Goal: Information Seeking & Learning: Learn about a topic

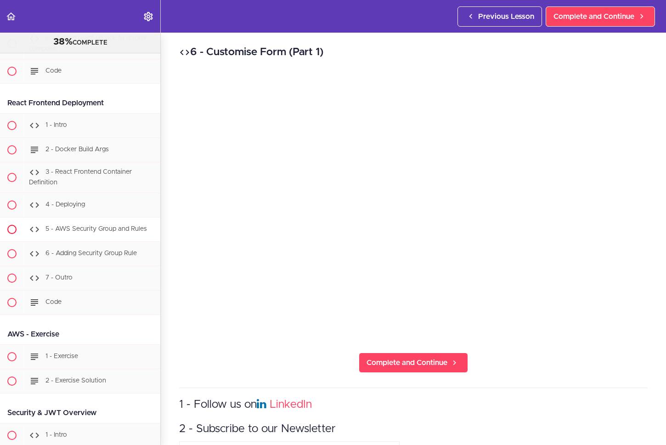
scroll to position [12247, 0]
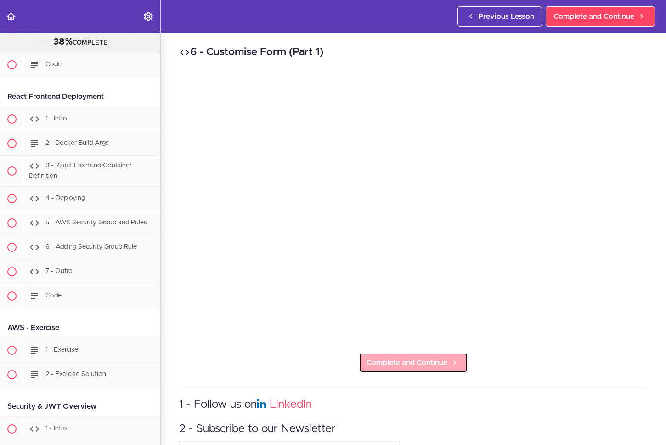
click at [378, 357] on span "Complete and Continue" at bounding box center [407, 362] width 81 height 11
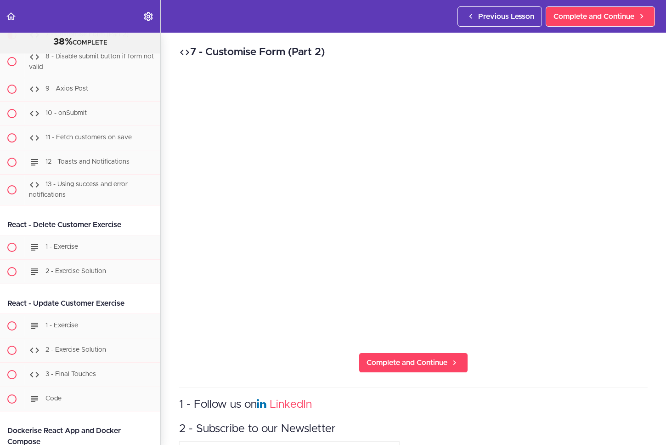
scroll to position [11669, 0]
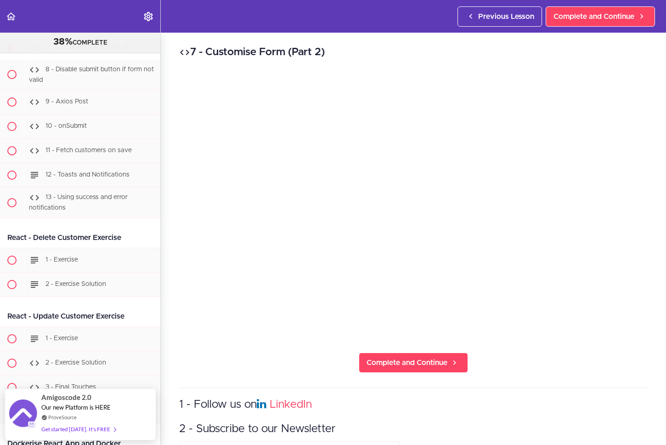
click at [552, 358] on div "7 - Customise Form (Part 2) Complete and Continue 1 - Follow us on LinkedIn 2 -…" at bounding box center [414, 239] width 506 height 412
click at [527, 376] on div "7 - Customise Form (Part 2) Complete and Continue 1 - Follow us on LinkedIn 2 -…" at bounding box center [414, 239] width 506 height 412
click at [563, 403] on h3 "1 - Follow us on LinkedIn" at bounding box center [413, 404] width 469 height 15
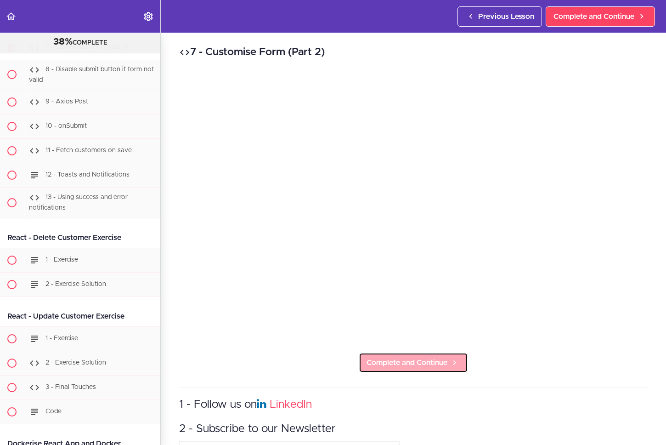
click at [437, 360] on span "Complete and Continue" at bounding box center [407, 362] width 81 height 11
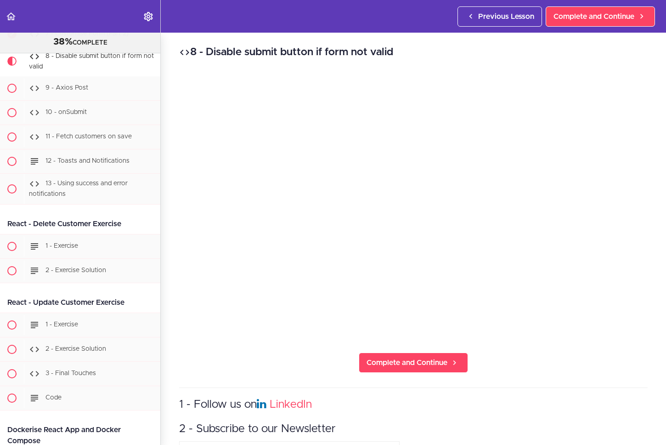
scroll to position [11694, 0]
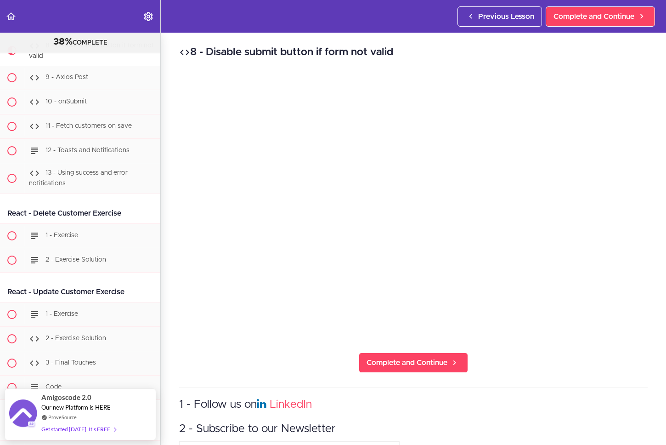
click at [552, 342] on div "8 - Disable submit button if form not valid Complete and Continue 1 - Follow us…" at bounding box center [414, 239] width 506 height 412
click at [561, 352] on div "8 - Disable submit button if form not valid Complete and Continue 1 - Follow us…" at bounding box center [414, 239] width 506 height 412
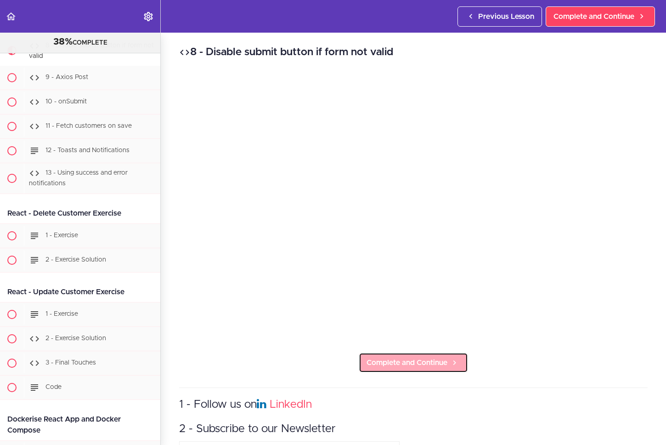
click at [416, 357] on span "Complete and Continue" at bounding box center [407, 362] width 81 height 11
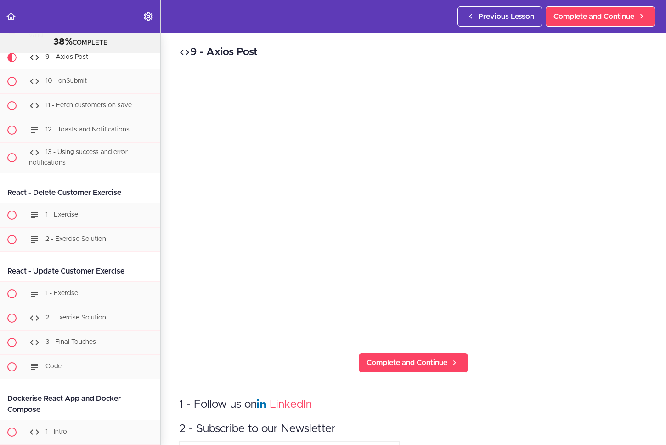
scroll to position [11725, 0]
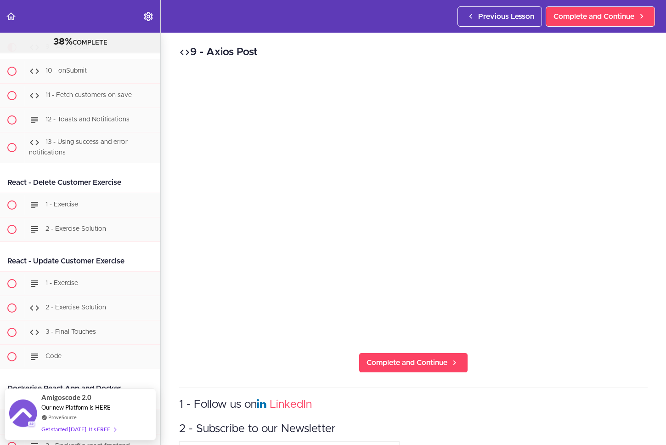
click at [551, 349] on div "9 - Axios Post Complete and Continue 1 - Follow us on LinkedIn 2 - Subscribe to…" at bounding box center [414, 239] width 506 height 412
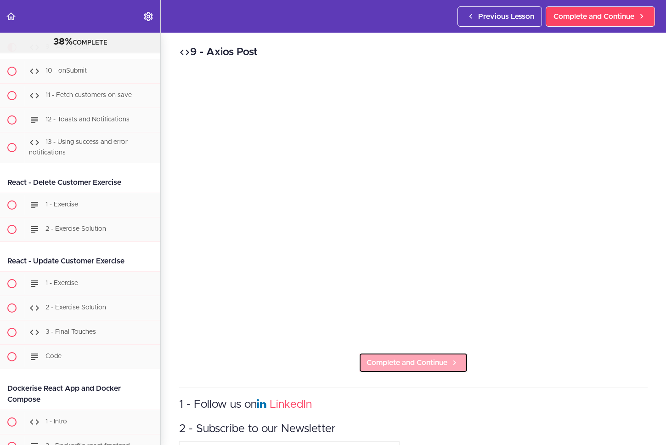
click at [404, 365] on link "Complete and Continue" at bounding box center [413, 363] width 109 height 20
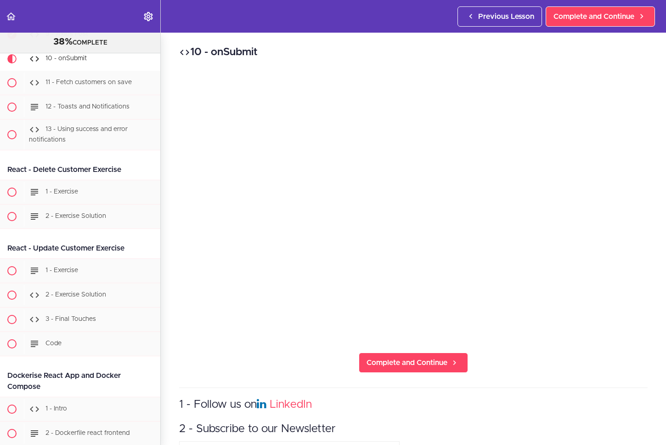
scroll to position [11749, 0]
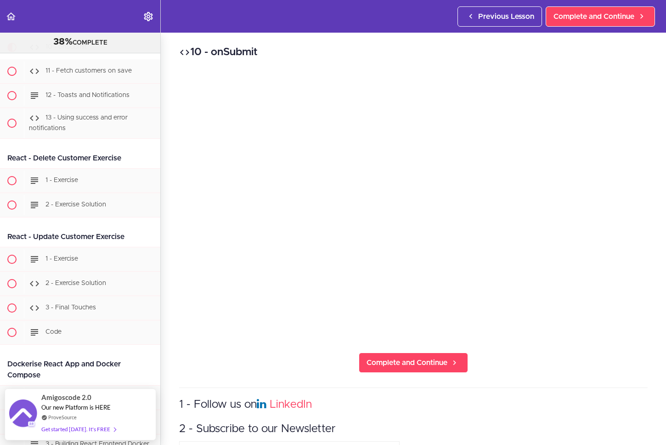
drag, startPoint x: 546, startPoint y: 348, endPoint x: 554, endPoint y: 340, distance: 11.4
click at [546, 347] on div "10 - onSubmit Complete and Continue 1 - Follow us on LinkedIn 2 - Subscribe to …" at bounding box center [414, 239] width 506 height 412
click at [93, 33] on div "9 - Axios Post" at bounding box center [92, 23] width 137 height 20
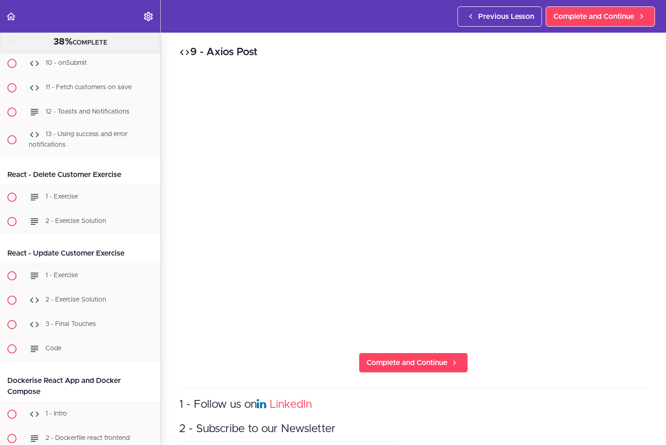
scroll to position [11725, 0]
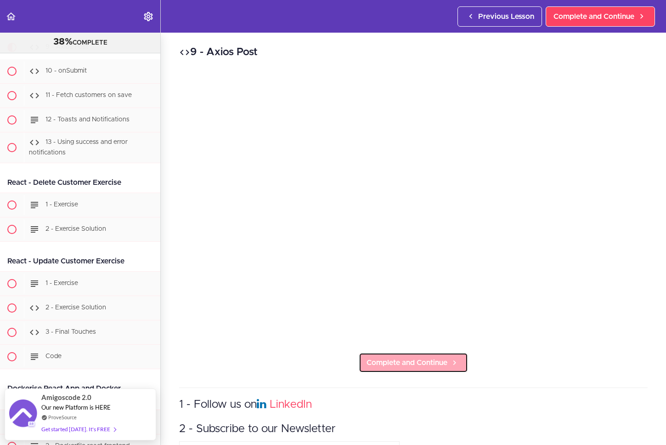
click at [382, 357] on span "Complete and Continue" at bounding box center [407, 362] width 81 height 11
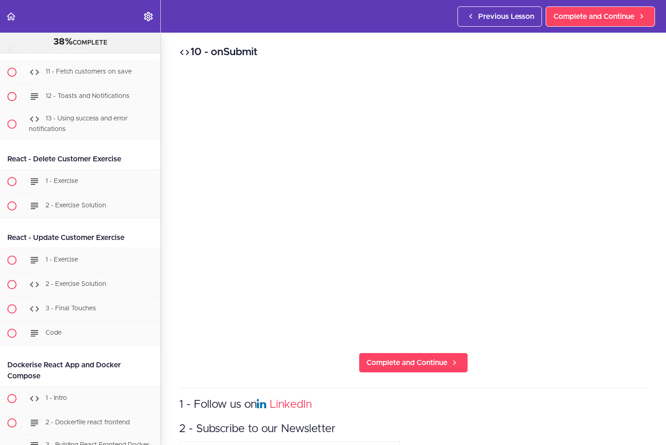
scroll to position [11749, 0]
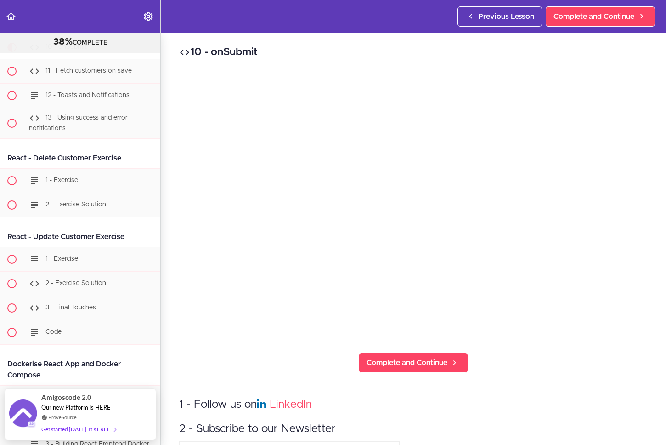
drag, startPoint x: 558, startPoint y: 350, endPoint x: 561, endPoint y: 333, distance: 16.9
click at [558, 349] on div "10 - onSubmit Complete and Continue 1 - Follow us on LinkedIn 2 - Subscribe to …" at bounding box center [414, 239] width 506 height 412
click at [555, 381] on div "10 - onSubmit Complete and Continue 1 - Follow us on LinkedIn 2 - Subscribe to …" at bounding box center [414, 239] width 506 height 412
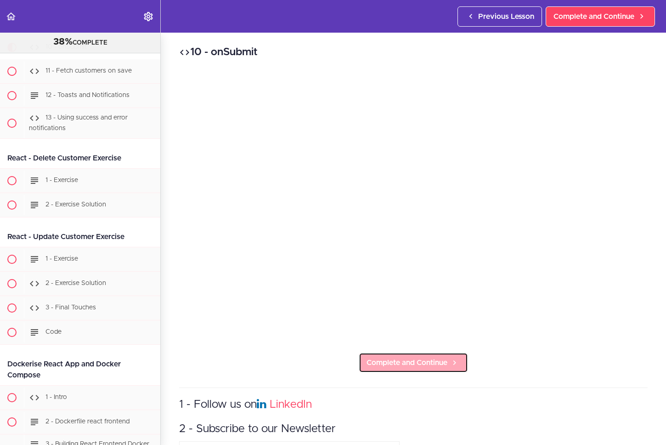
click at [433, 353] on link "Complete and Continue" at bounding box center [413, 363] width 109 height 20
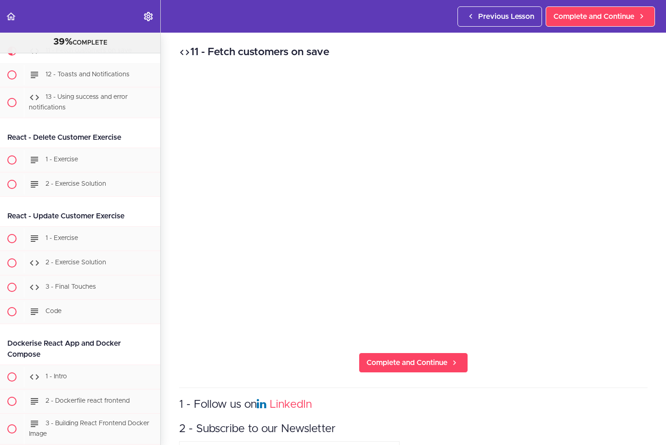
scroll to position [11773, 0]
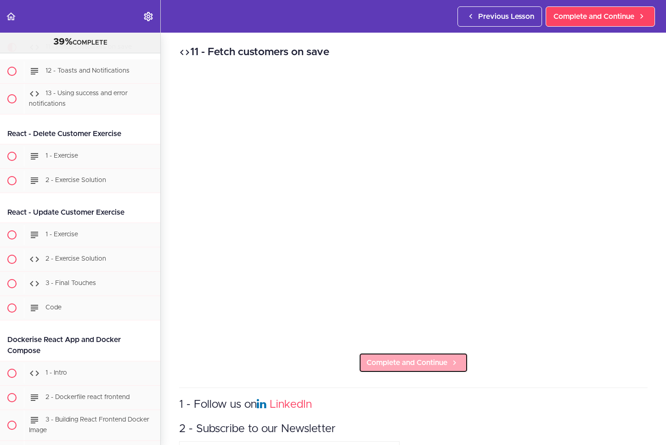
click at [410, 360] on span "Complete and Continue" at bounding box center [407, 362] width 81 height 11
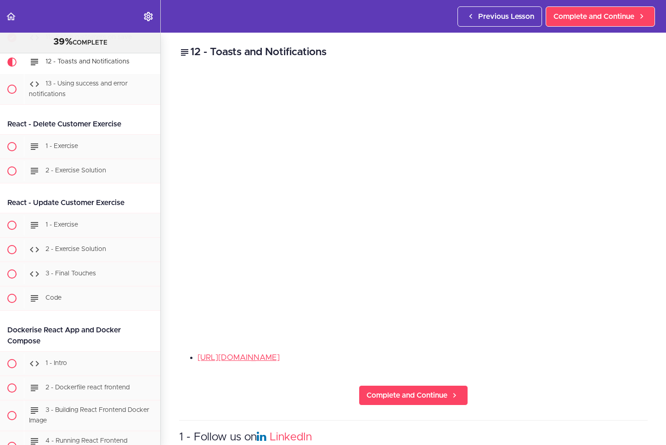
scroll to position [11798, 0]
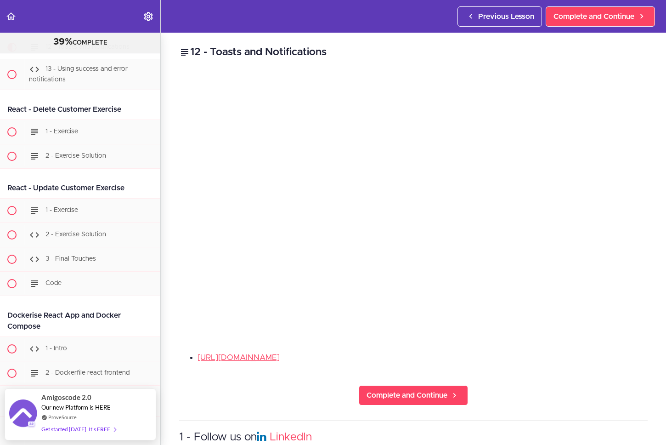
drag, startPoint x: 544, startPoint y: 349, endPoint x: 562, endPoint y: 333, distance: 24.1
click at [546, 347] on div "12 - Toasts and Notifications [URL][DOMAIN_NAME] Complete and Continue 1 - Foll…" at bounding box center [414, 239] width 506 height 412
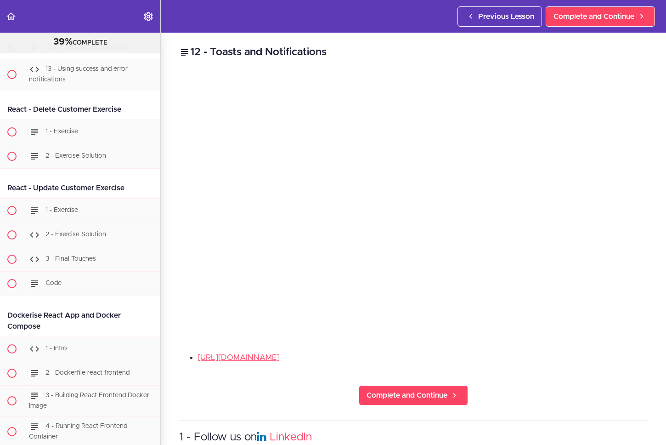
click at [271, 399] on div "12 - Toasts and Notifications [URL][DOMAIN_NAME] Complete and Continue 1 - Foll…" at bounding box center [414, 239] width 506 height 412
click at [433, 391] on span "Complete and Continue" at bounding box center [407, 395] width 81 height 11
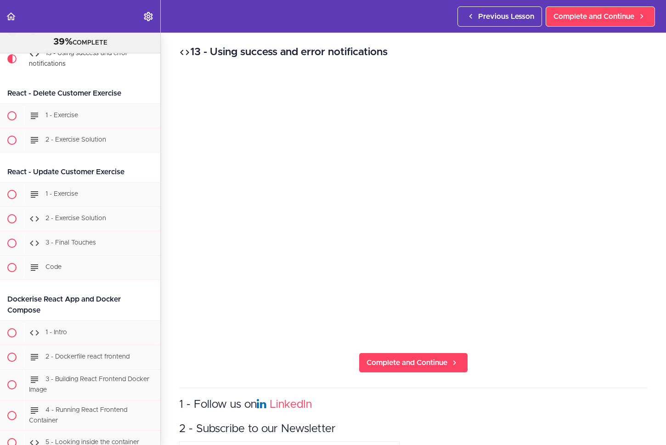
scroll to position [11822, 0]
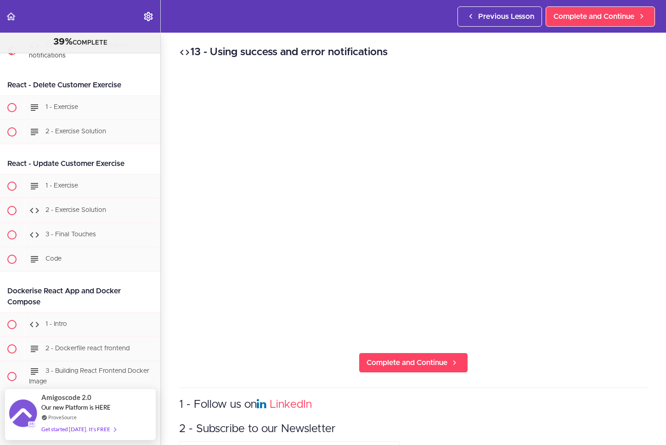
click at [551, 337] on div "13 - Using success and error notifications Complete and Continue 1 - Follow us …" at bounding box center [414, 239] width 506 height 412
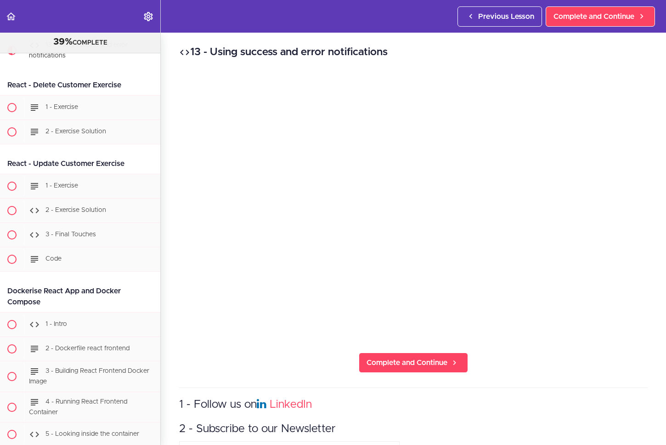
scroll to position [11820, 0]
click at [97, 35] on div "12 - Toasts and Notifications" at bounding box center [92, 25] width 137 height 20
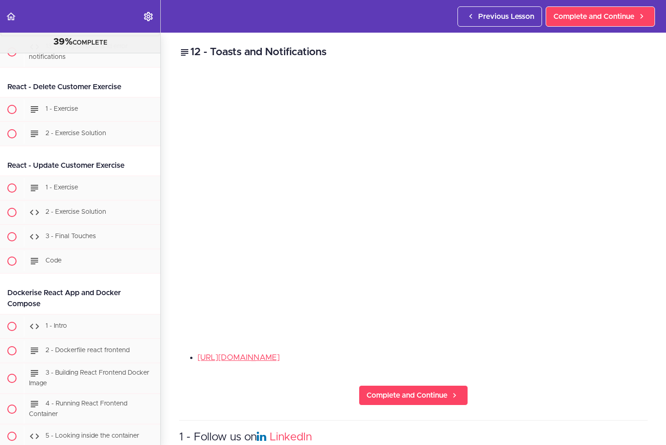
scroll to position [11798, 0]
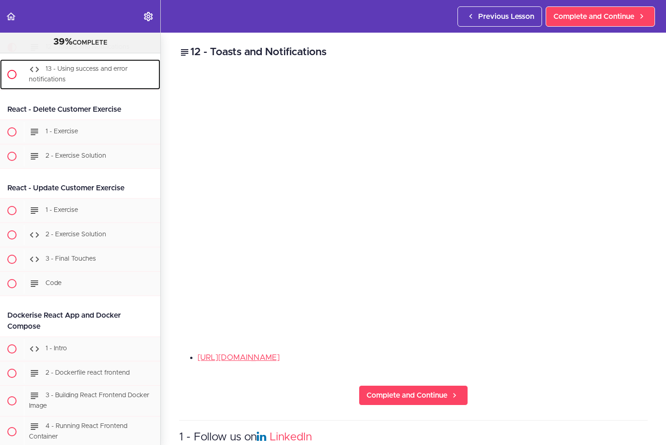
click at [85, 90] on div "13 - Using success and error notifications" at bounding box center [92, 74] width 137 height 30
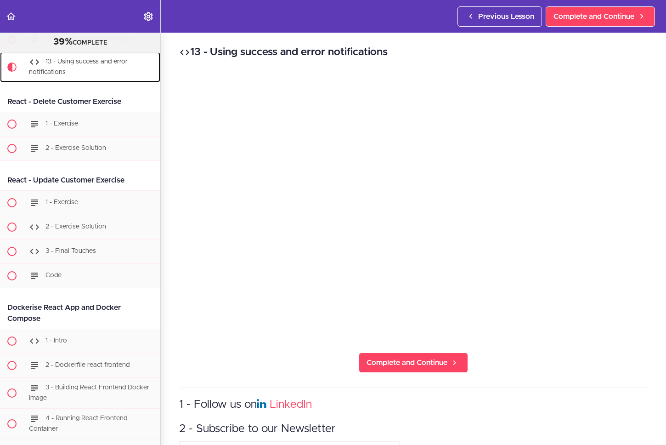
scroll to position [11822, 0]
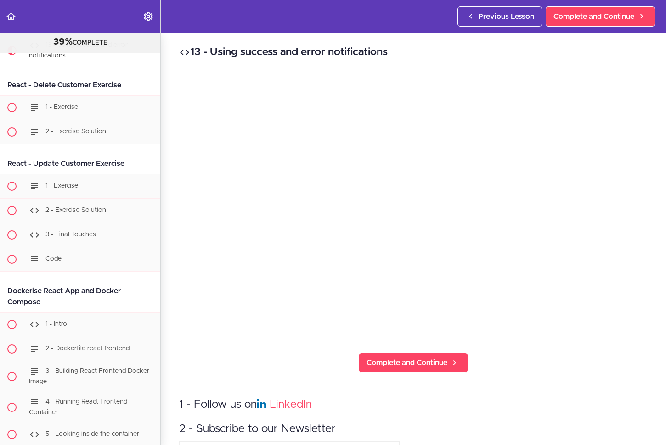
click at [571, 360] on div "13 - Using success and error notifications Complete and Continue 1 - Follow us …" at bounding box center [414, 239] width 506 height 412
click at [420, 353] on link "Complete and Continue" at bounding box center [413, 363] width 109 height 20
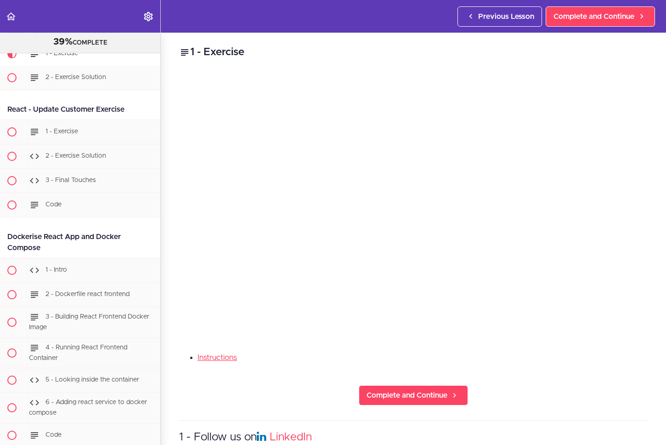
scroll to position [11882, 0]
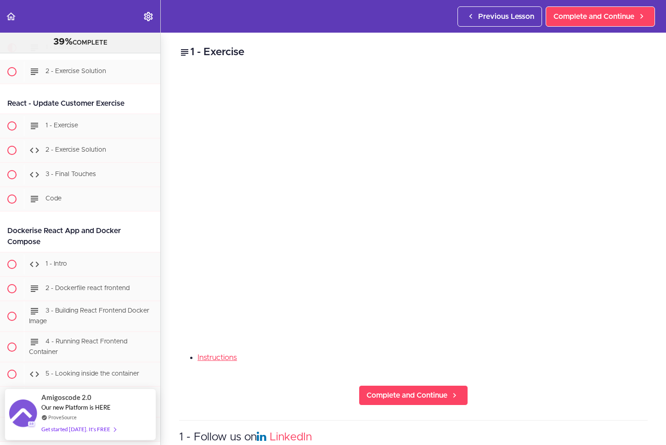
drag, startPoint x: 550, startPoint y: 347, endPoint x: 563, endPoint y: 333, distance: 19.2
click at [551, 347] on div "1 - Exercise Instructions Complete and Continue 1 - Follow us on LinkedIn 2 - S…" at bounding box center [414, 239] width 506 height 412
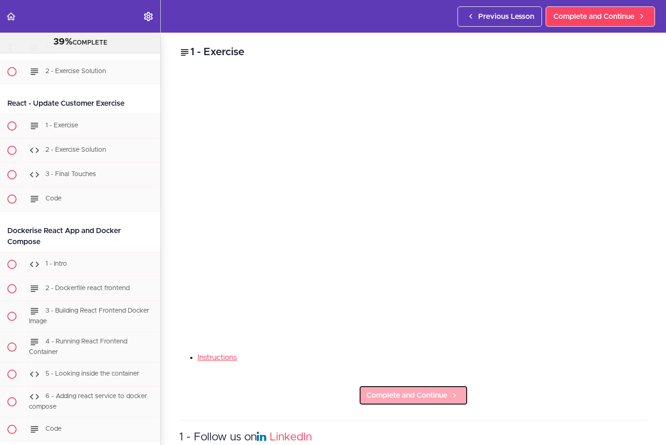
click at [393, 390] on span "Complete and Continue" at bounding box center [407, 395] width 81 height 11
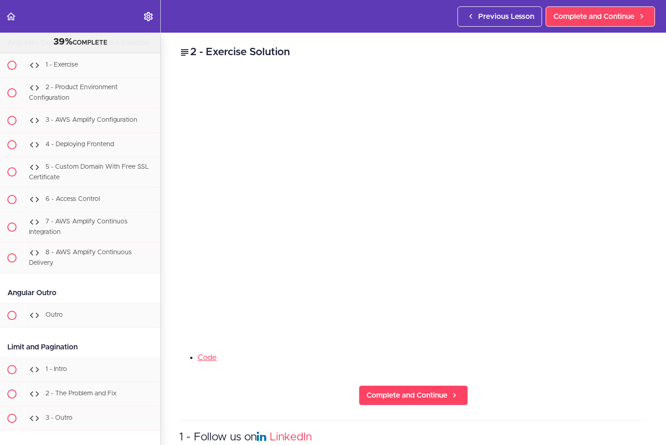
scroll to position [21255, 0]
